Goal: Task Accomplishment & Management: Use online tool/utility

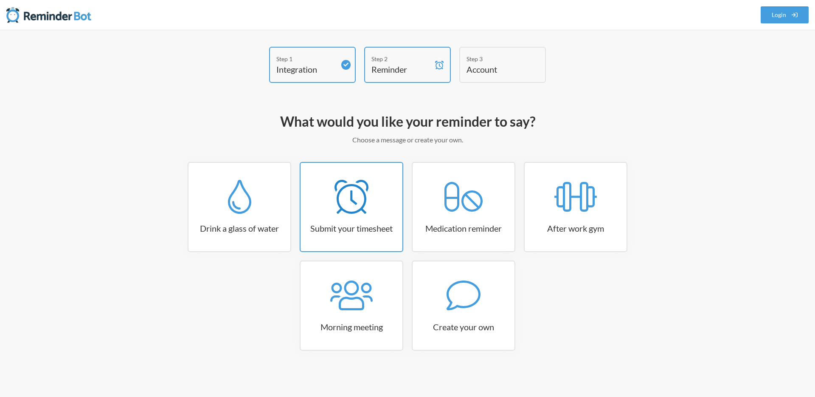
click at [355, 206] on icon at bounding box center [352, 197] width 34 height 34
select select "15:30:00"
select select "true"
select select "16:30:00"
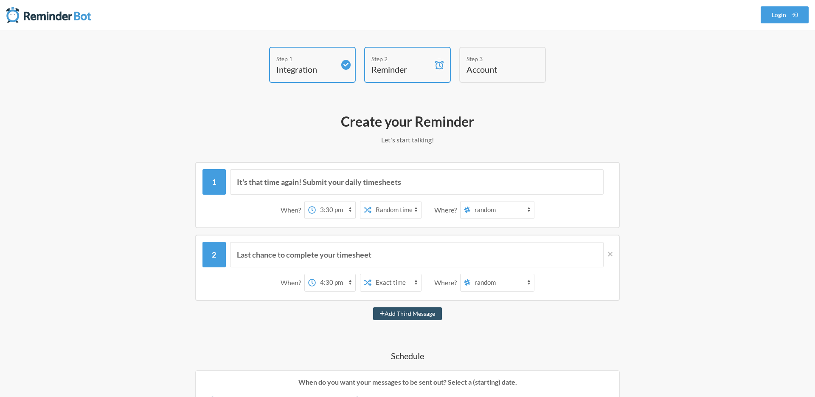
click at [490, 211] on select "random general internal-website researchdocs suggested-reading [GEOGRAPHIC_DATA…" at bounding box center [503, 209] width 64 height 17
select select "C01045UDV8C"
click at [471, 201] on select "random general internal-website researchdocs suggested-reading [GEOGRAPHIC_DATA…" at bounding box center [503, 209] width 64 height 17
click at [321, 208] on select "12:00 am 12:15 am 12:30 am 12:45 am 1:00 am 1:15 am 1:30 am 1:45 am 2:00 am 2:1…" at bounding box center [335, 209] width 39 height 17
select select "10:00:00"
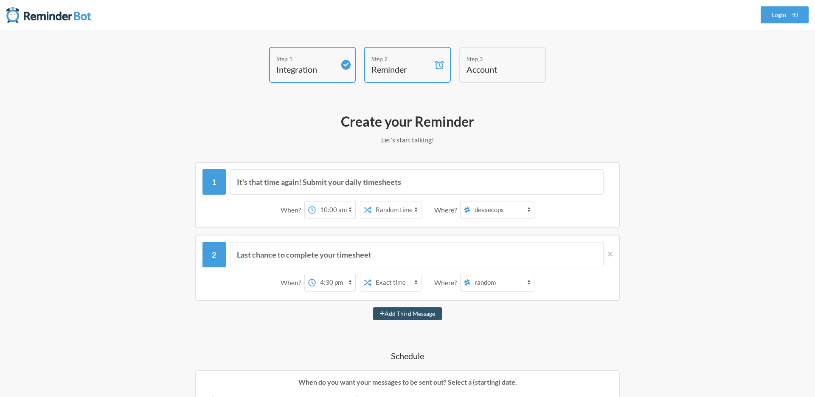
click at [316, 201] on select "12:00 am 12:15 am 12:30 am 12:45 am 1:00 am 1:15 am 1:30 am 1:45 am 2:00 am 2:1…" at bounding box center [335, 209] width 39 height 17
click at [352, 184] on input "It's that time again! Submit your daily timesheets" at bounding box center [417, 181] width 374 height 25
click at [485, 180] on input "It's that time again! Submit your weekly timesheets" at bounding box center [417, 181] width 374 height 25
type input "It's that time again! Submit your weekly timesheets"
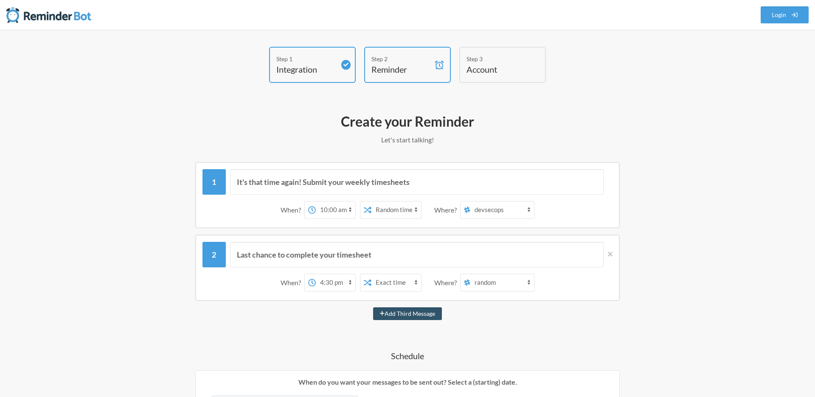
click at [400, 210] on select "Exact time Random time" at bounding box center [397, 209] width 50 height 17
select select "false"
click at [372, 201] on select "Exact time Random time" at bounding box center [397, 209] width 50 height 17
click at [311, 210] on icon at bounding box center [312, 210] width 8 height 8
click at [316, 210] on select "12:00 am 12:15 am 12:30 am 12:45 am 1:00 am 1:15 am 1:30 am 1:45 am 2:00 am 2:1…" at bounding box center [335, 209] width 39 height 17
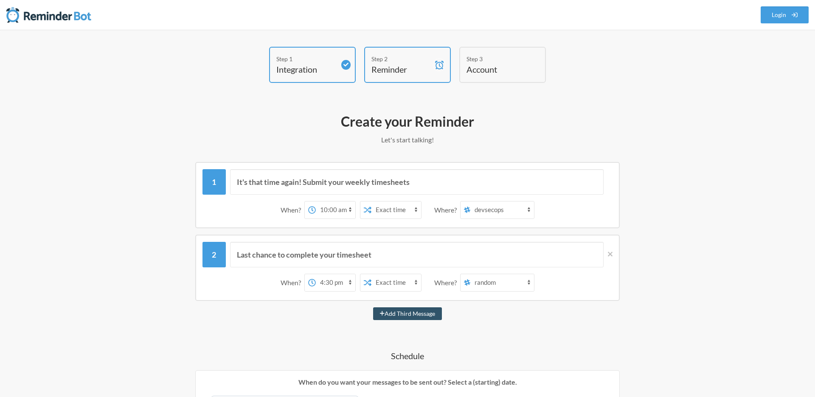
click at [313, 209] on icon at bounding box center [312, 210] width 8 height 8
click at [316, 209] on select "12:00 am 12:15 am 12:30 am 12:45 am 1:00 am 1:15 am 1:30 am 1:45 am 2:00 am 2:1…" at bounding box center [335, 209] width 39 height 17
click at [332, 212] on select "12:00 am 12:15 am 12:30 am 12:45 am 1:00 am 1:15 am 1:30 am 1:45 am 2:00 am 2:1…" at bounding box center [335, 209] width 39 height 17
click at [611, 252] on icon at bounding box center [610, 254] width 5 height 8
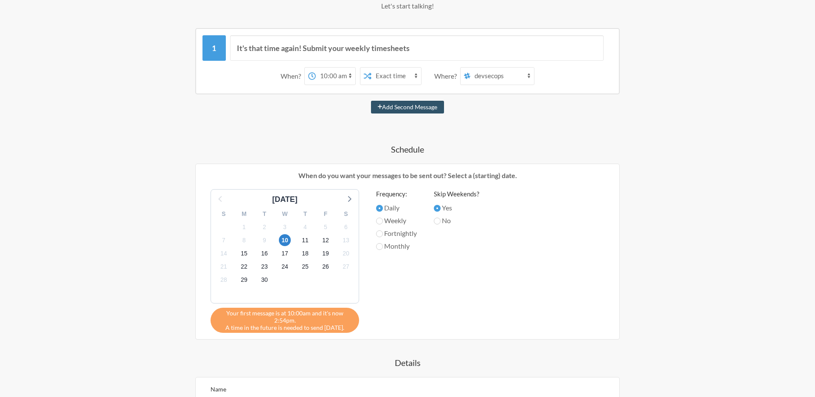
scroll to position [135, 0]
click at [393, 220] on label "Weekly" at bounding box center [396, 219] width 41 height 10
click at [383, 220] on input "Weekly" at bounding box center [379, 220] width 7 height 7
radio input "true"
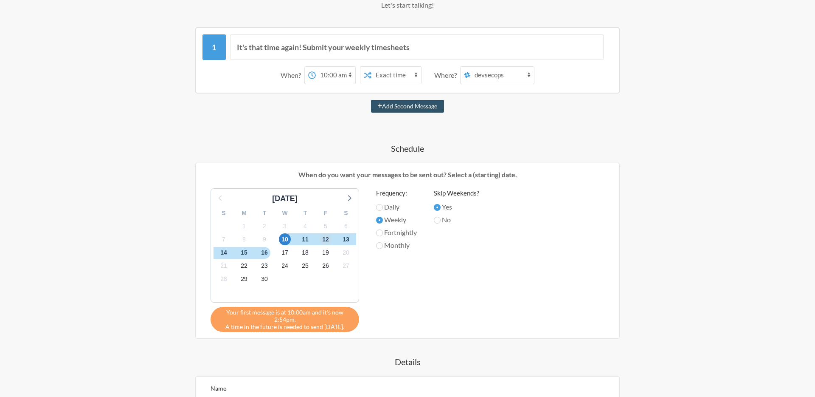
click at [324, 240] on span "12" at bounding box center [326, 239] width 12 height 12
click at [324, 238] on span "12" at bounding box center [326, 239] width 12 height 12
click at [344, 239] on span "13" at bounding box center [346, 239] width 12 height 12
click at [304, 251] on span "18" at bounding box center [305, 253] width 12 height 12
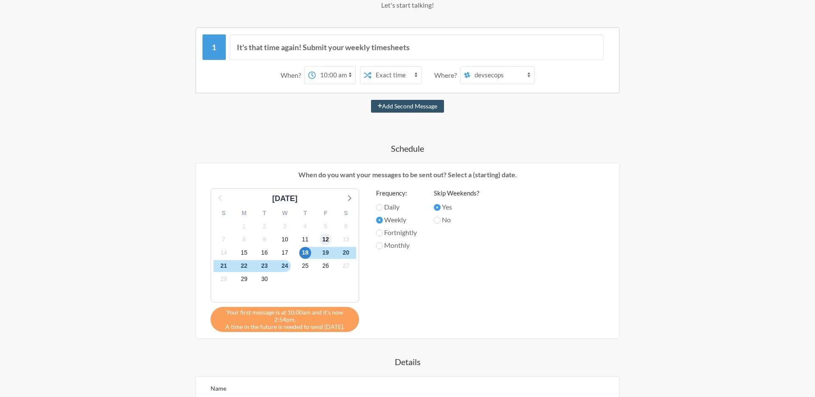
click at [326, 241] on span "12" at bounding box center [326, 239] width 12 height 12
drag, startPoint x: 308, startPoint y: 251, endPoint x: 321, endPoint y: 251, distance: 13.2
click at [321, 250] on div "S M T W T F S 31 1 2 3 4 5 6 7 8 9 10 11 12 13 14 15 16 17 18 19 20 21 22 23 24…" at bounding box center [285, 253] width 148 height 98
click at [327, 251] on span "19" at bounding box center [326, 253] width 12 height 12
click at [329, 238] on span "12" at bounding box center [326, 239] width 12 height 12
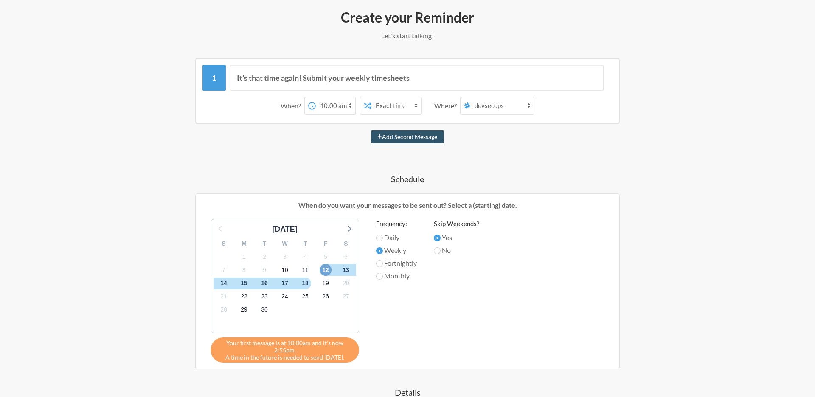
scroll to position [104, 0]
click at [309, 268] on span "11" at bounding box center [305, 270] width 12 height 12
click at [324, 269] on span "12" at bounding box center [326, 270] width 12 height 12
click at [342, 269] on span "13" at bounding box center [346, 270] width 12 height 12
click at [328, 270] on span "12" at bounding box center [326, 270] width 12 height 12
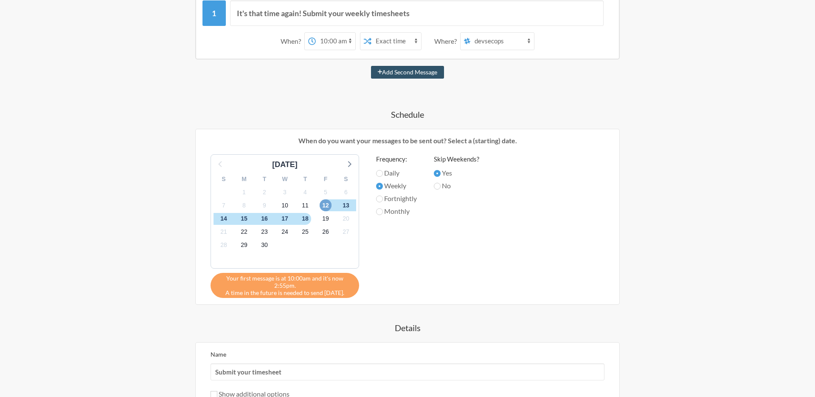
scroll to position [155, 0]
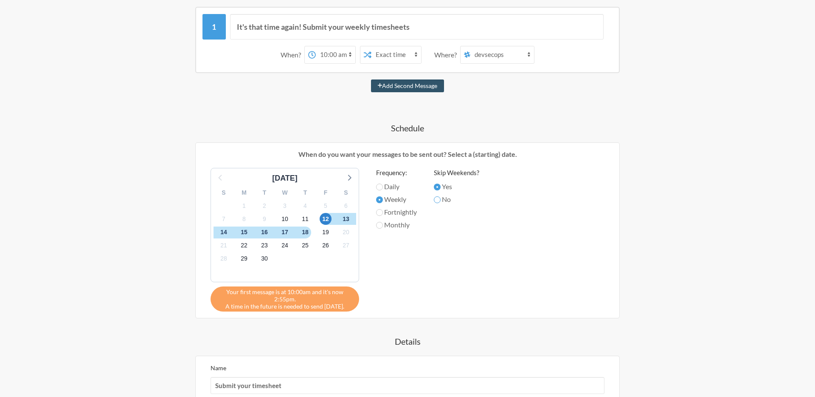
click at [437, 199] on input "No" at bounding box center [437, 199] width 7 height 7
radio input "true"
click at [330, 231] on span "19" at bounding box center [326, 232] width 12 height 12
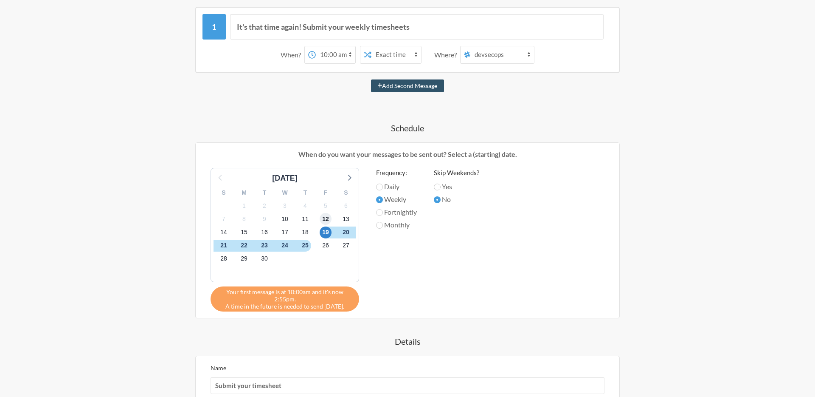
click at [329, 219] on span "12" at bounding box center [326, 219] width 12 height 12
click at [443, 187] on label "Yes" at bounding box center [456, 186] width 45 height 10
click at [441, 187] on input "Yes" at bounding box center [437, 186] width 7 height 7
radio input "true"
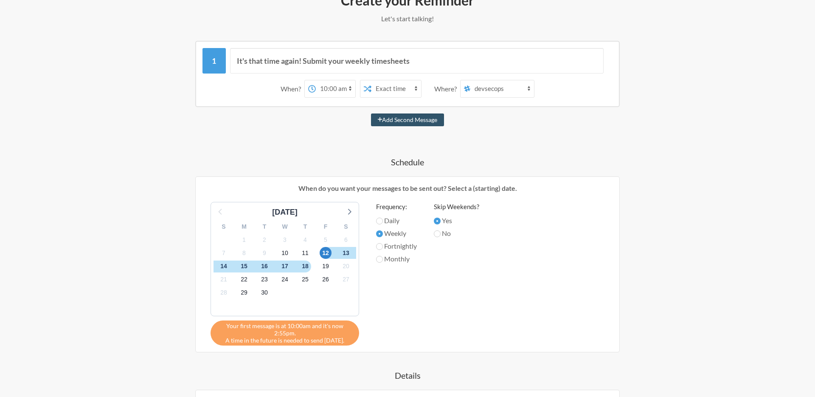
scroll to position [121, 0]
click at [444, 63] on input "It's that time again! Submit your weekly timesheets" at bounding box center [417, 60] width 374 height 25
paste input "[URL][DOMAIN_NAME]"
click at [237, 63] on input "It's that time again! Submit your weekly timesheets -> [URL][DOMAIN_NAME]" at bounding box center [417, 60] width 374 height 25
type input "@here It's that time again! Submit your weekly timesheets -> [URL][DOMAIN_NAME]"
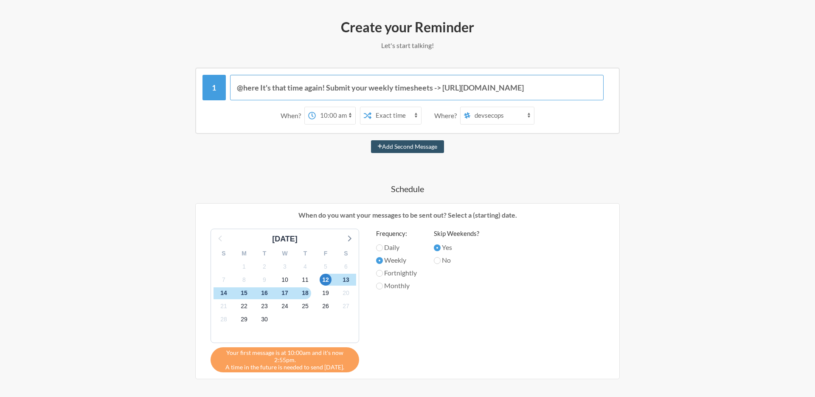
scroll to position [95, 0]
click at [423, 148] on button "Add Second Message" at bounding box center [407, 146] width 73 height 13
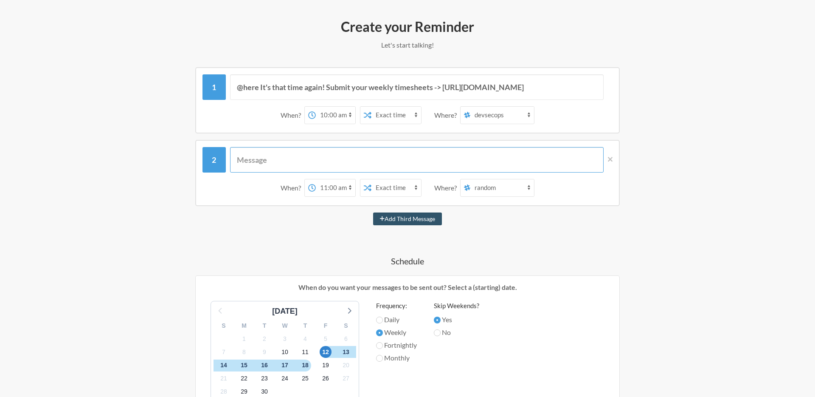
click at [299, 161] on input "text" at bounding box center [417, 159] width 374 height 25
click at [335, 194] on select "12:00 am 12:15 am 12:30 am 12:45 am 1:00 am 1:15 am 1:30 am 1:45 am 2:00 am 2:1…" at bounding box center [335, 187] width 39 height 17
select select "16:00:00"
click at [316, 179] on select "12:00 am 12:15 am 12:30 am 12:45 am 1:00 am 1:15 am 1:30 am 1:45 am 2:00 am 2:1…" at bounding box center [335, 187] width 39 height 17
click at [478, 190] on select "random general internal-website researchdocs suggested-reading [GEOGRAPHIC_DATA…" at bounding box center [503, 187] width 64 height 17
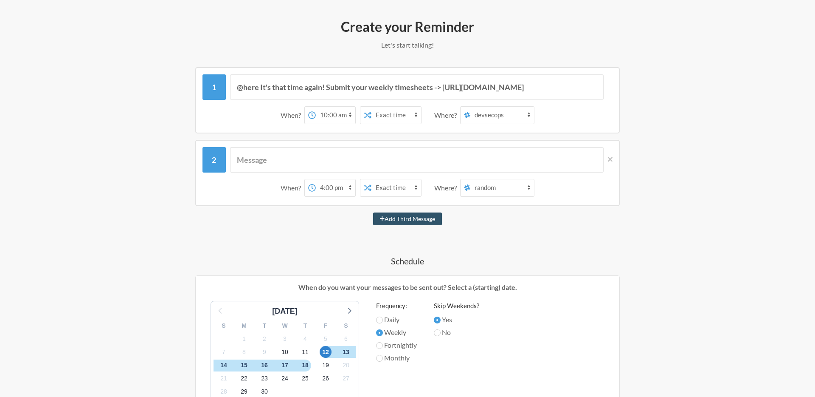
select select "C01045UDV8C"
click at [471, 179] on select "random general internal-website researchdocs suggested-reading [GEOGRAPHIC_DATA…" at bounding box center [503, 187] width 64 height 17
click at [299, 150] on input "text" at bounding box center [417, 159] width 374 height 25
drag, startPoint x: 435, startPoint y: 86, endPoint x: 580, endPoint y: 90, distance: 144.9
click at [580, 90] on input "@here It's that time again! Submit your weekly timesheets -> [URL][DOMAIN_NAME]" at bounding box center [417, 86] width 374 height 25
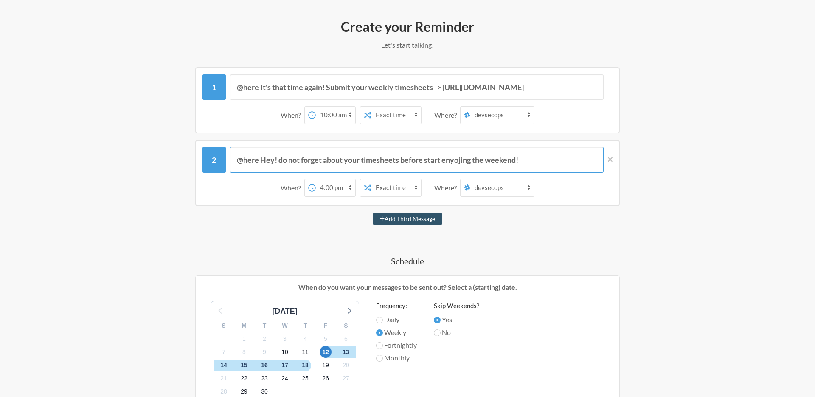
click at [553, 156] on input "@here Hey! do not forget about your timesheets before start enyojing the weeken…" at bounding box center [417, 159] width 374 height 25
paste input "-> [URL][DOMAIN_NAME]"
drag, startPoint x: 511, startPoint y: 159, endPoint x: 209, endPoint y: 156, distance: 302.0
click at [209, 156] on div "@here Hey! do not forget about your timesheets before start enyojing the weeken…" at bounding box center [408, 159] width 410 height 25
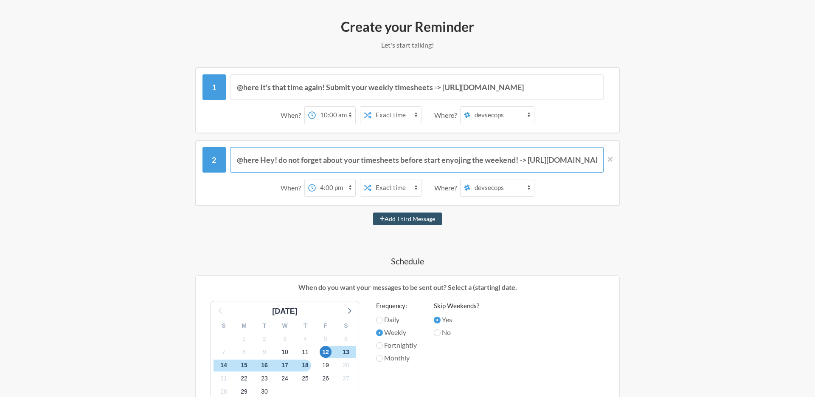
paste input "Don't forget to submit your timesheets before you start enjoying the weekend!"
click at [477, 164] on input "@here Hey! Don't forget to submit your timesheets before you start enjoying the…" at bounding box center [417, 159] width 374 height 25
click at [498, 165] on input "@here Hey! Don't forget to submit your timesheets before you start enjoying the…" at bounding box center [417, 159] width 374 height 25
click at [527, 159] on input "@here Hey! Don't forget to submit your timesheets before you start enjoying the…" at bounding box center [417, 159] width 374 height 25
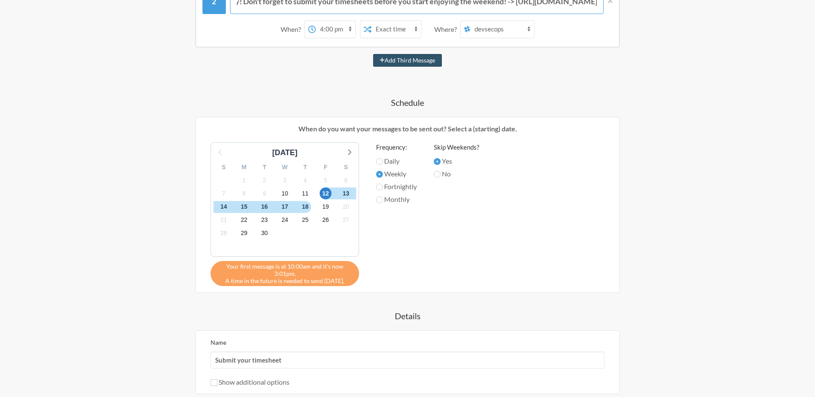
scroll to position [254, 0]
type input "@here Hey! Don't forget to submit your timesheets before you start enjoying the…"
click at [394, 188] on label "Fortnightly" at bounding box center [396, 186] width 41 height 10
click at [383, 188] on input "Fortnightly" at bounding box center [379, 186] width 7 height 7
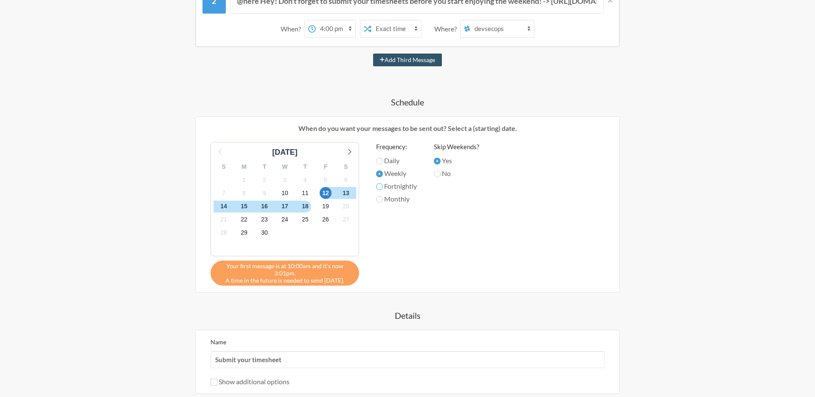
radio input "true"
click at [393, 172] on label "Weekly" at bounding box center [396, 173] width 41 height 10
click at [383, 172] on input "Weekly" at bounding box center [379, 173] width 7 height 7
radio input "true"
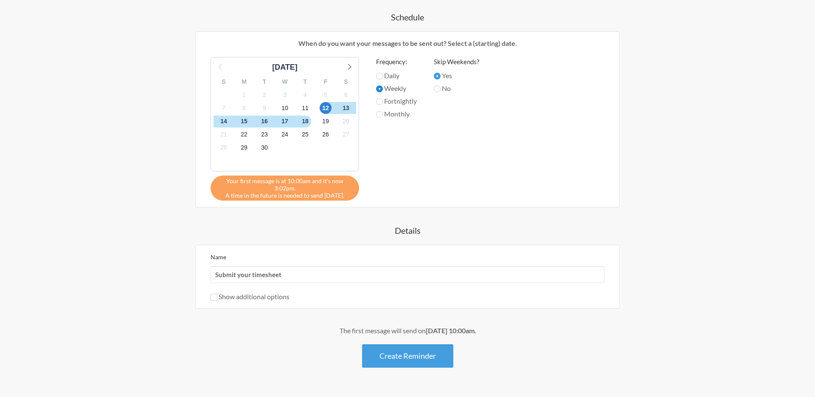
scroll to position [360, 0]
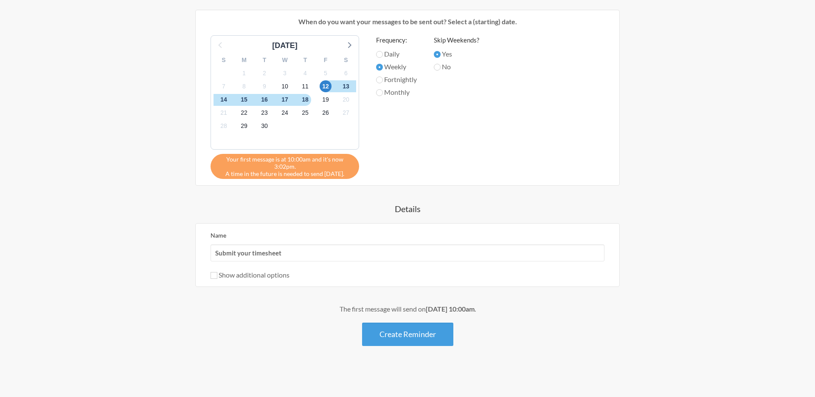
click at [256, 274] on label "Show additional options" at bounding box center [250, 275] width 79 height 8
click at [217, 274] on input "Show additional options" at bounding box center [214, 275] width 7 height 7
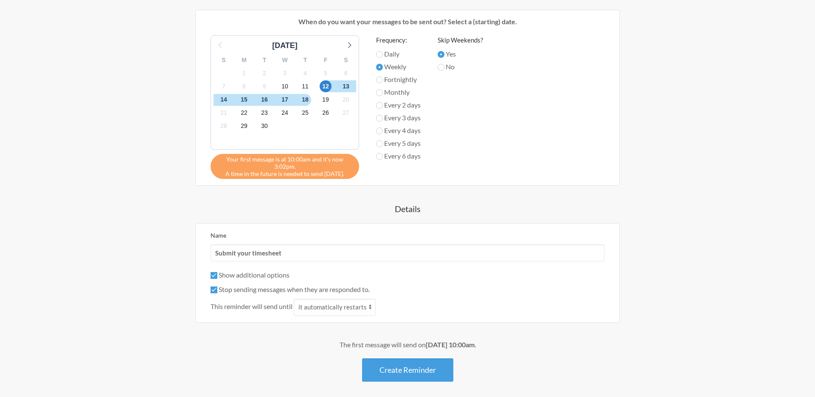
click at [256, 274] on label "Show additional options" at bounding box center [250, 275] width 79 height 8
click at [217, 274] on input "Show additional options" at bounding box center [214, 275] width 7 height 7
checkbox input "false"
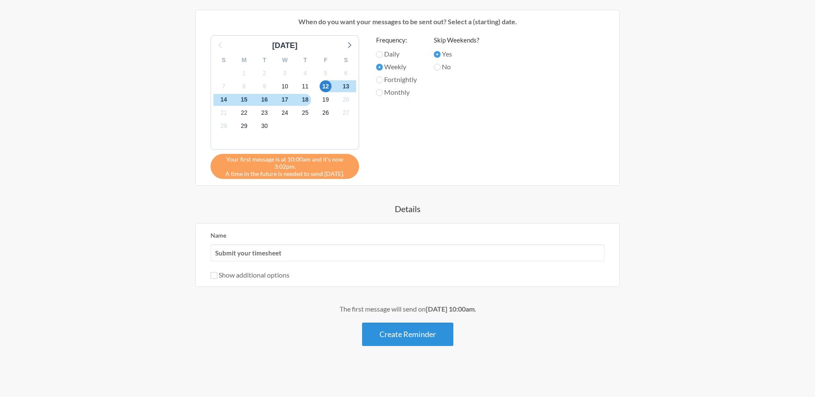
click at [414, 332] on button "Create Reminder" at bounding box center [407, 333] width 91 height 23
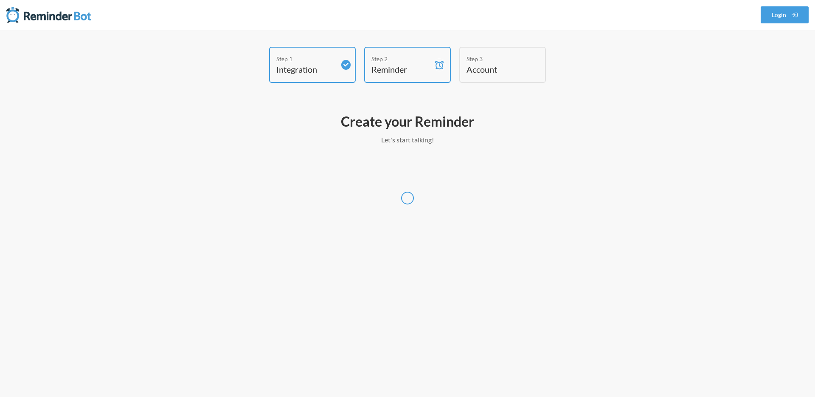
scroll to position [0, 0]
select select "America/[GEOGRAPHIC_DATA]"
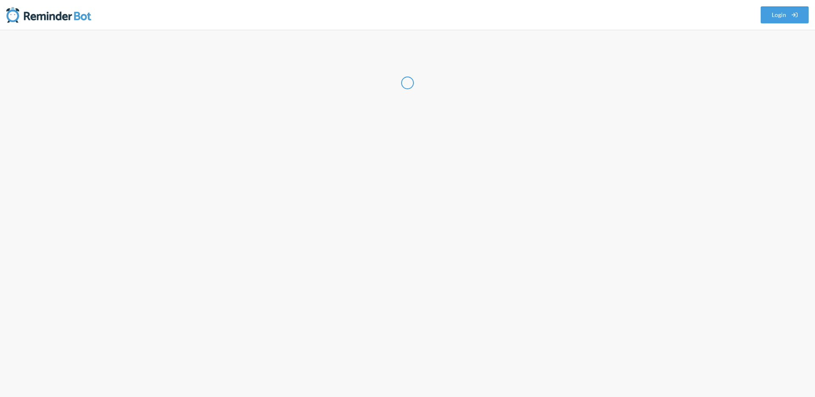
select select "UY"
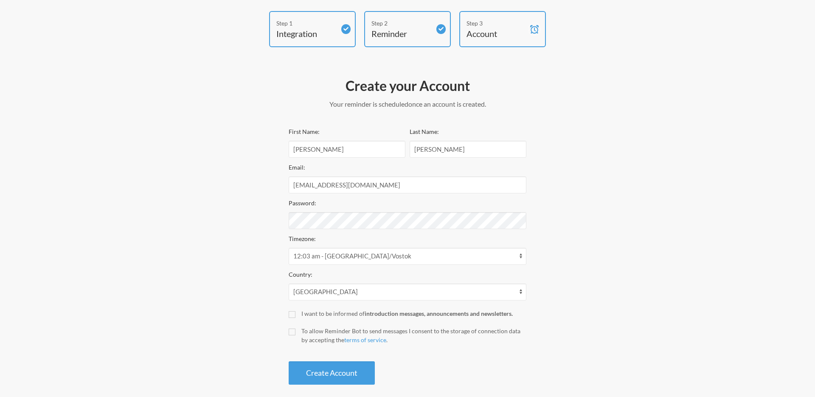
scroll to position [45, 0]
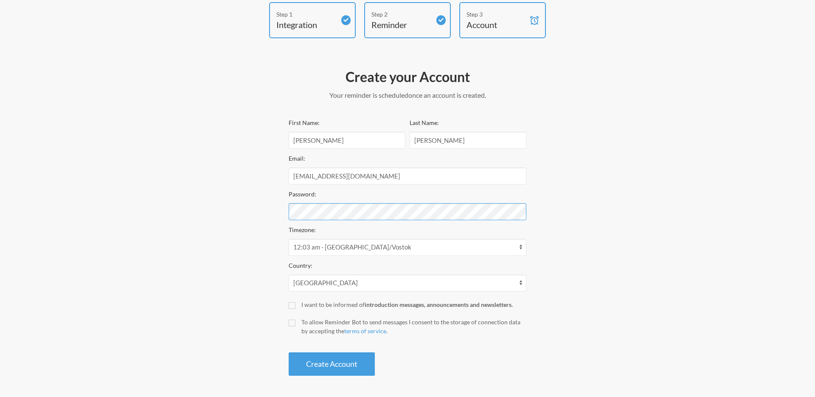
click at [196, 209] on div "Step 1 Integration Step 2 Reminder Step 3 Account Create your Account Your remi…" at bounding box center [408, 191] width 510 height 378
click at [337, 363] on button "Create Account" at bounding box center [332, 363] width 86 height 23
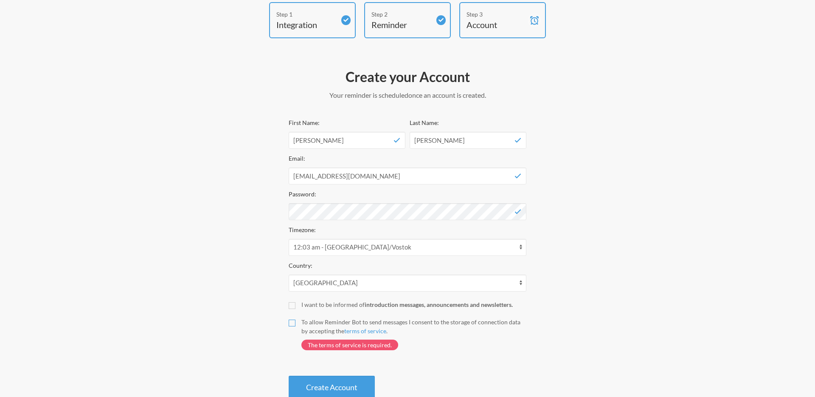
click at [289, 322] on input "To allow Reminder Bot to send messages I consent to the storage of connection d…" at bounding box center [292, 322] width 7 height 7
checkbox input "true"
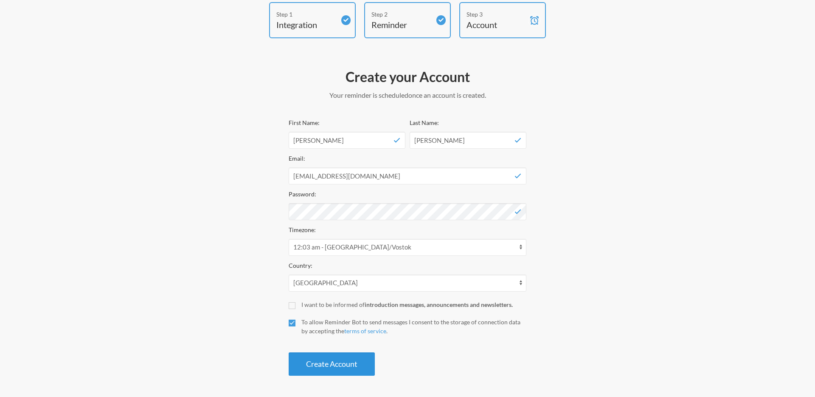
click at [324, 365] on button "Create Account" at bounding box center [332, 363] width 86 height 23
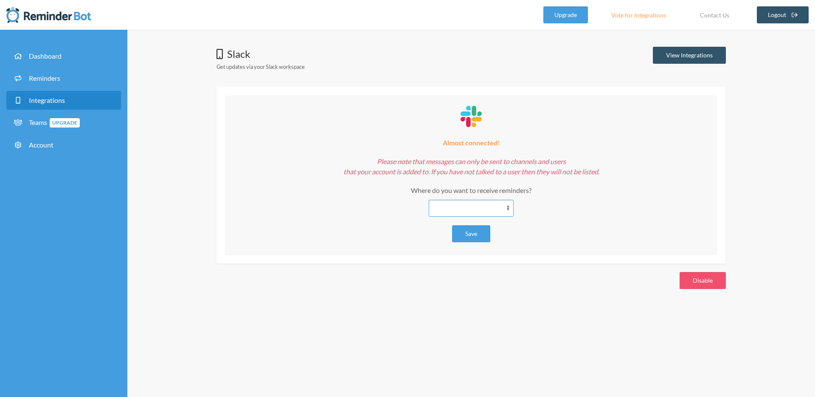
click at [488, 208] on select "**********" at bounding box center [471, 208] width 85 height 17
select select "**********"
click at [429, 200] on select "**********" at bounding box center [471, 208] width 85 height 17
click at [476, 205] on select "**********" at bounding box center [471, 208] width 85 height 17
click at [473, 237] on button "Save" at bounding box center [471, 233] width 38 height 17
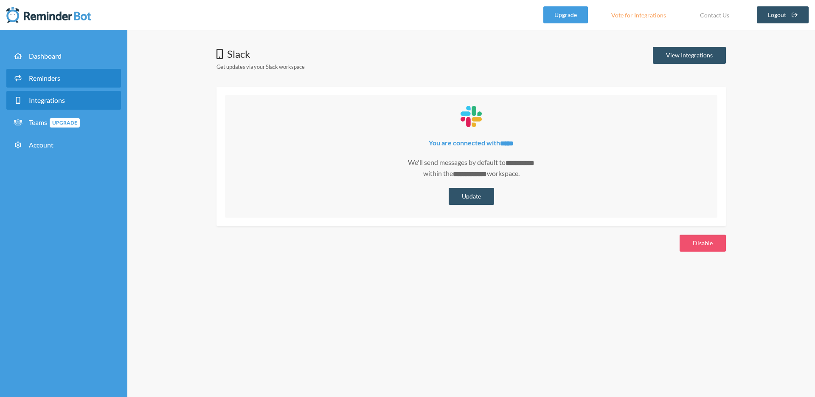
click at [58, 79] on span "Reminders" at bounding box center [44, 78] width 31 height 8
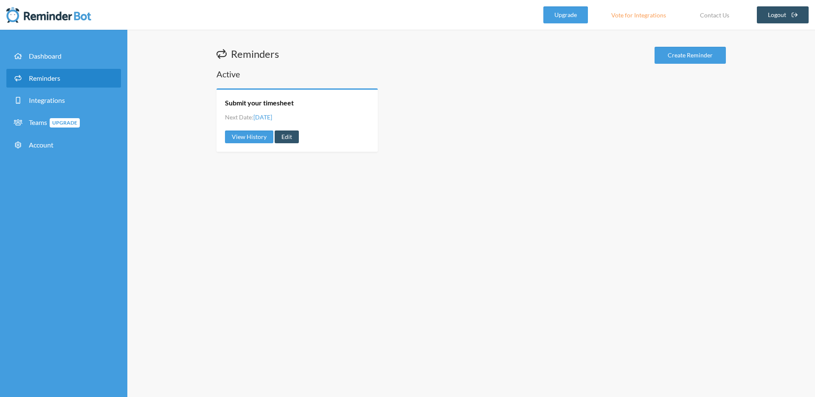
click at [432, 207] on div "Reminders Create Reminder Active Submit your timesheet Next Date: Friday, Septe…" at bounding box center [471, 213] width 688 height 367
